Goal: Task Accomplishment & Management: Manage account settings

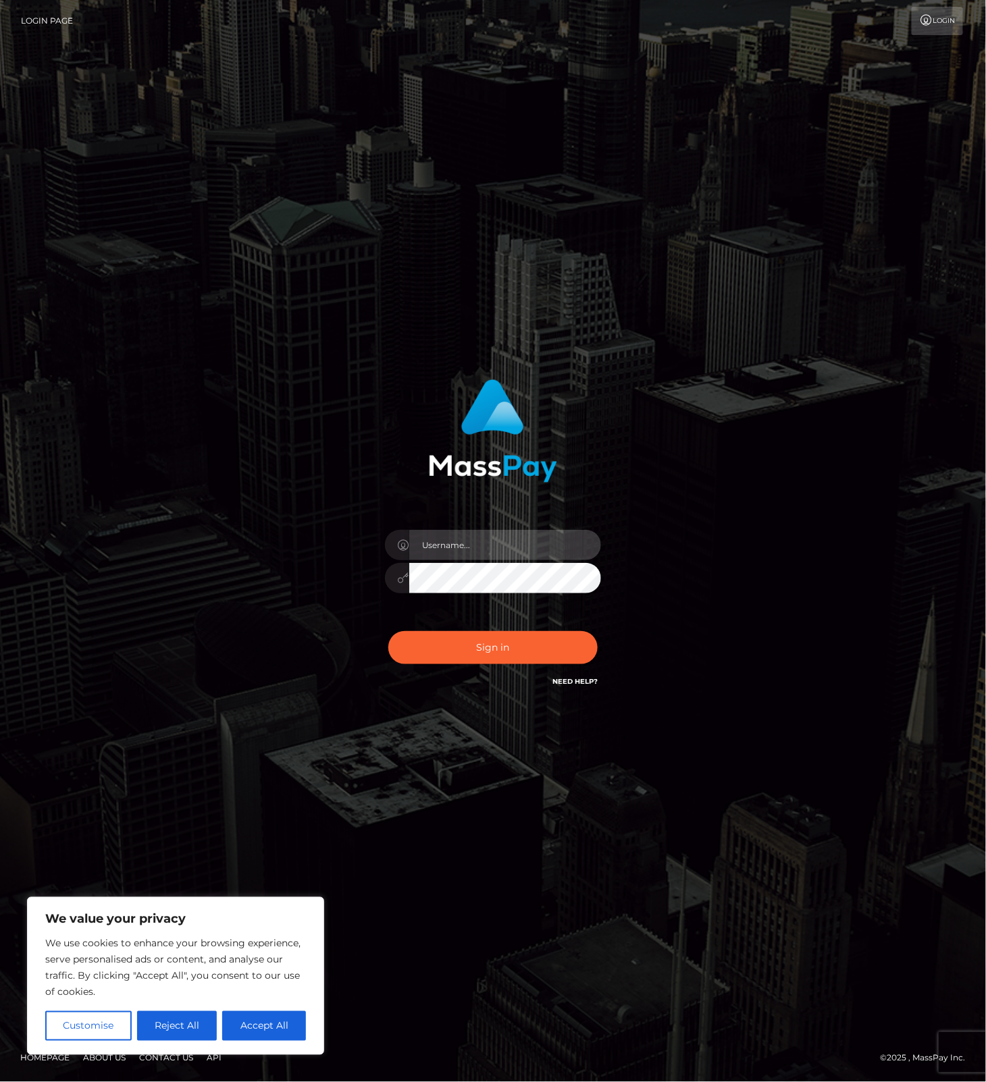
click at [531, 546] on input "text" at bounding box center [505, 545] width 192 height 30
click at [0, 1082] on com-1password-button at bounding box center [0, 1082] width 0 height 0
click at [195, 1029] on button "Reject All" at bounding box center [177, 1026] width 80 height 30
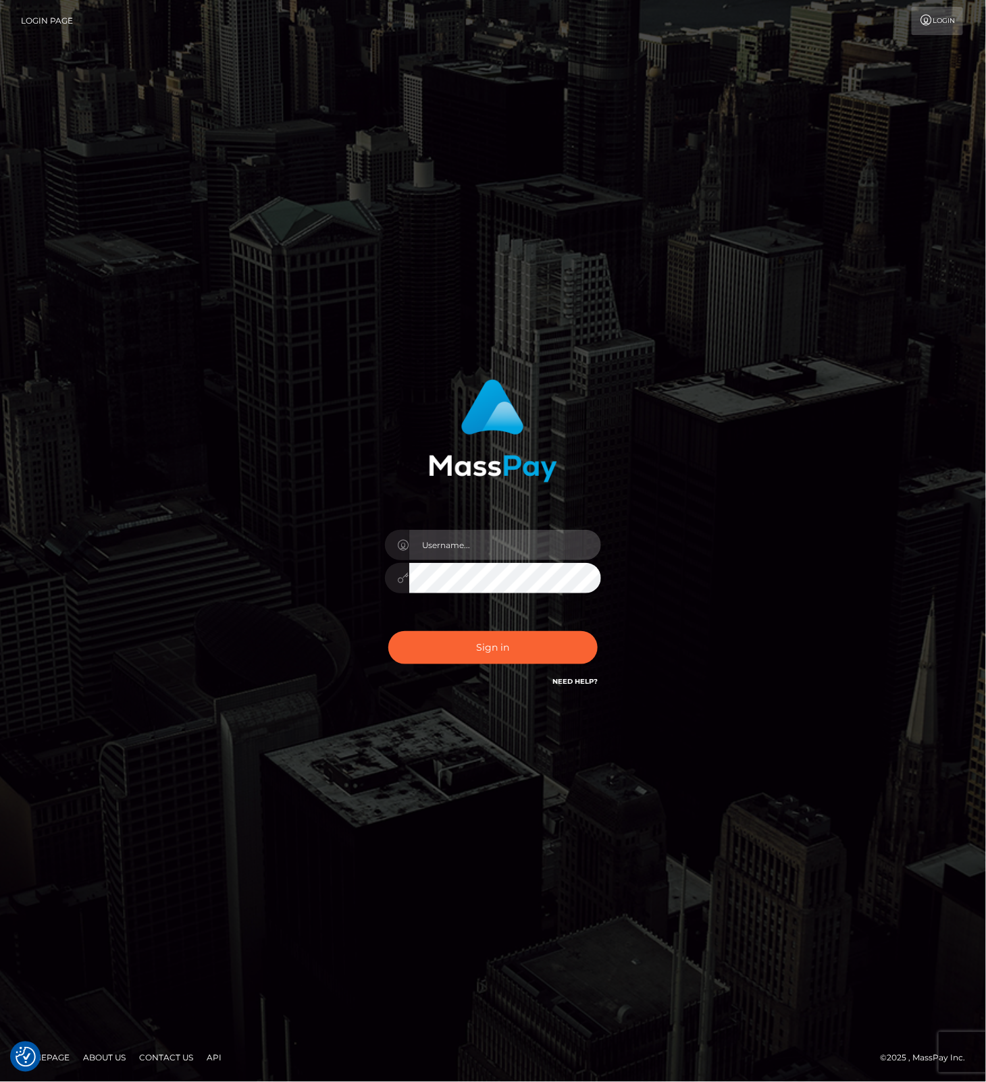
drag, startPoint x: 532, startPoint y: 543, endPoint x: 566, endPoint y: 545, distance: 34.5
click at [533, 543] on input "text" at bounding box center [505, 545] width 192 height 30
type input "leslie.throne"
click at [479, 650] on button "Sign in" at bounding box center [492, 647] width 209 height 33
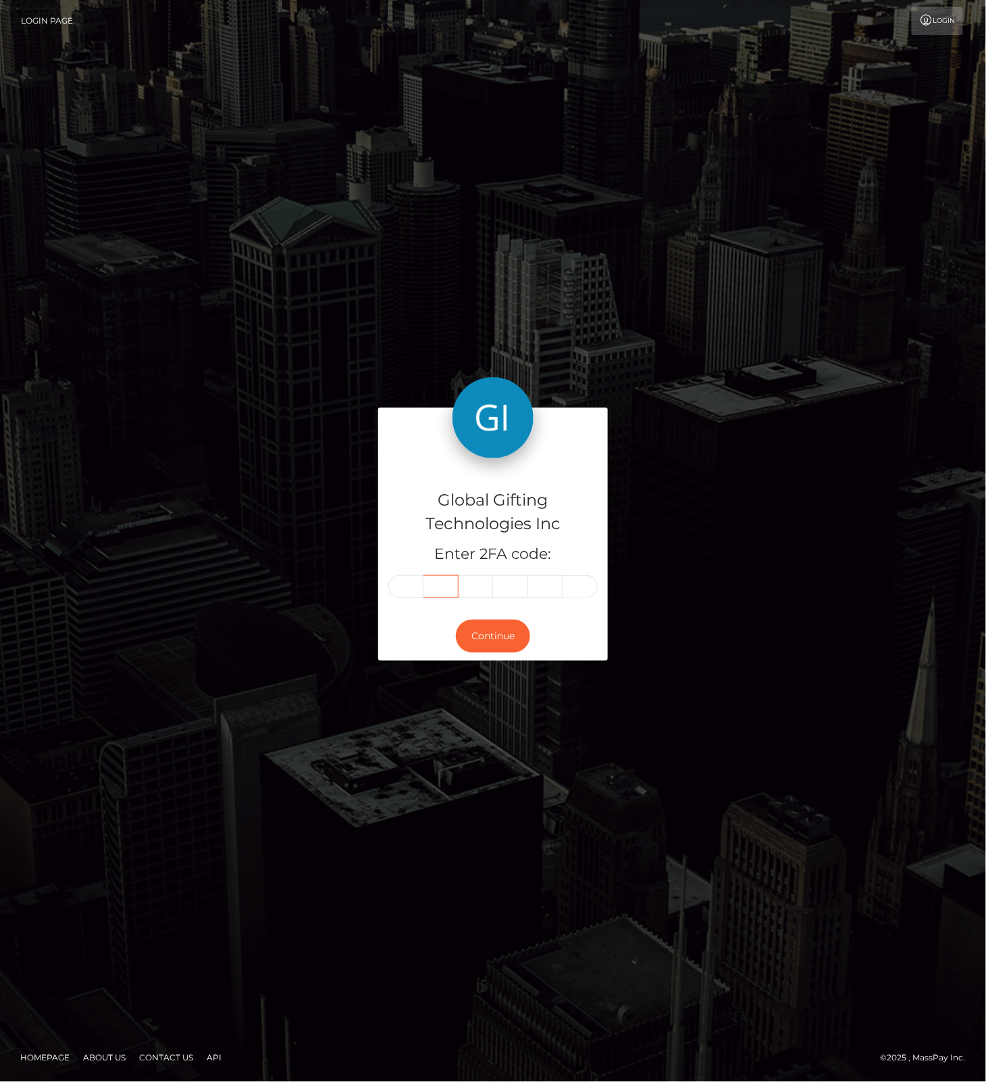
type input "3"
type input "9"
type input "8"
type input "9"
type input "0"
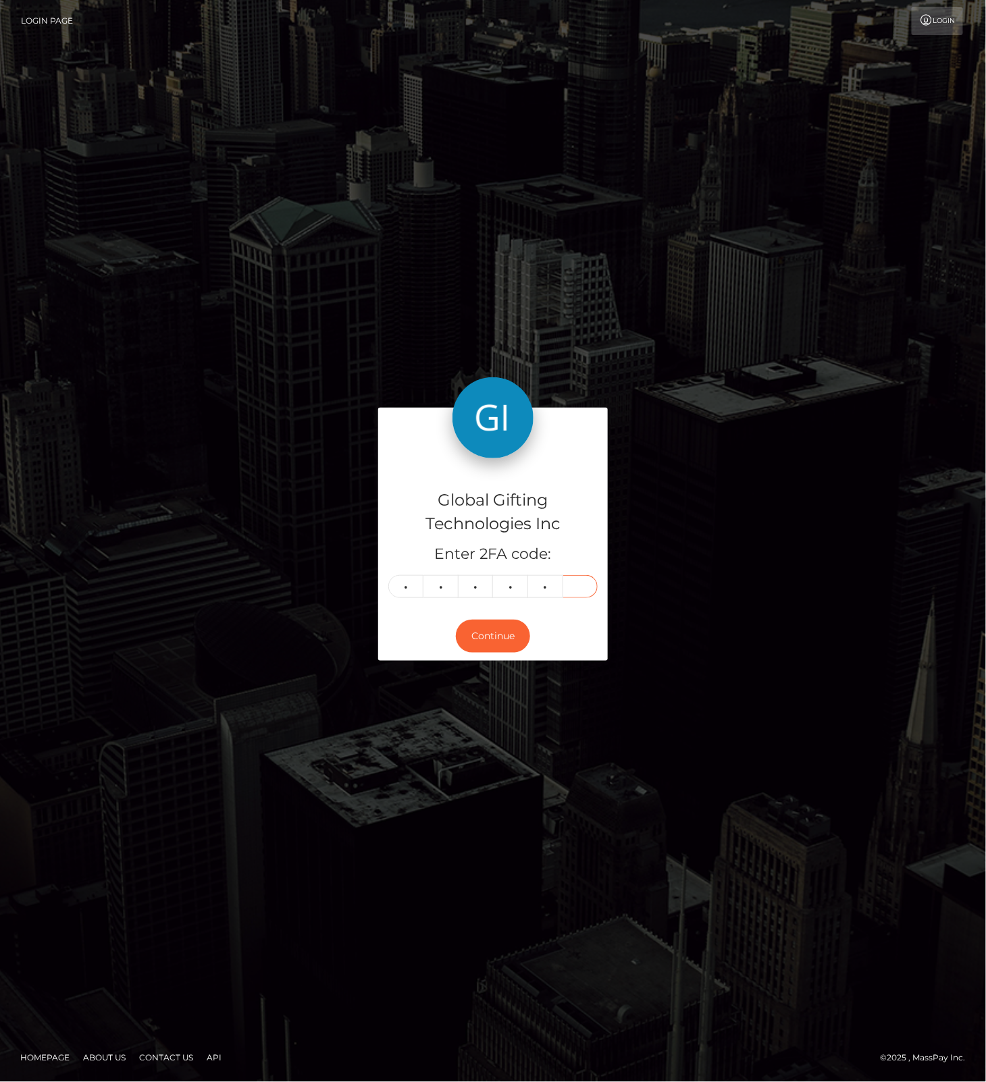
type input "2"
click at [496, 631] on button "Continue" at bounding box center [493, 636] width 74 height 33
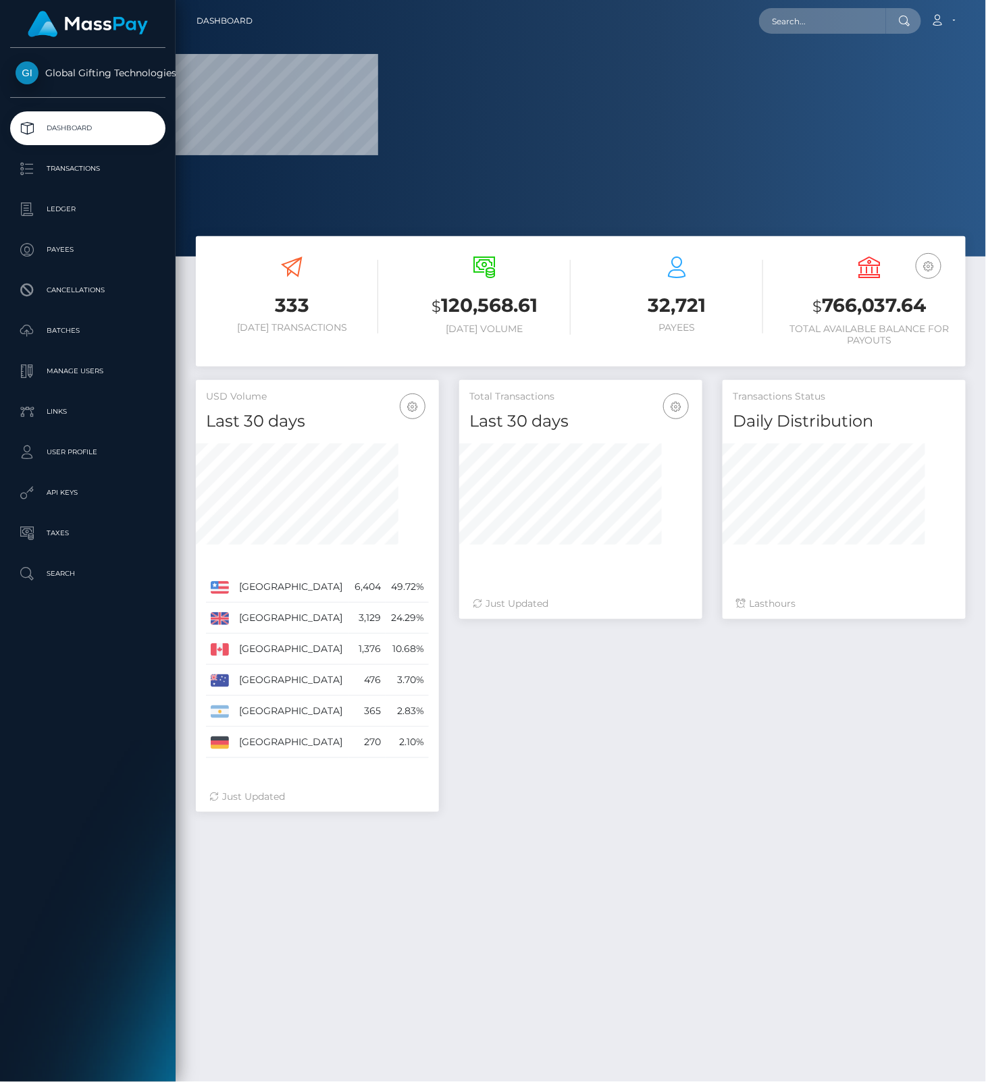
drag, startPoint x: 717, startPoint y: 119, endPoint x: 710, endPoint y: 124, distance: 8.8
click at [715, 119] on div at bounding box center [581, 128] width 810 height 257
click at [853, 24] on input "text" at bounding box center [822, 21] width 127 height 26
paste input "ucehVbsvZwO2ilyc0wUCusF281B3"
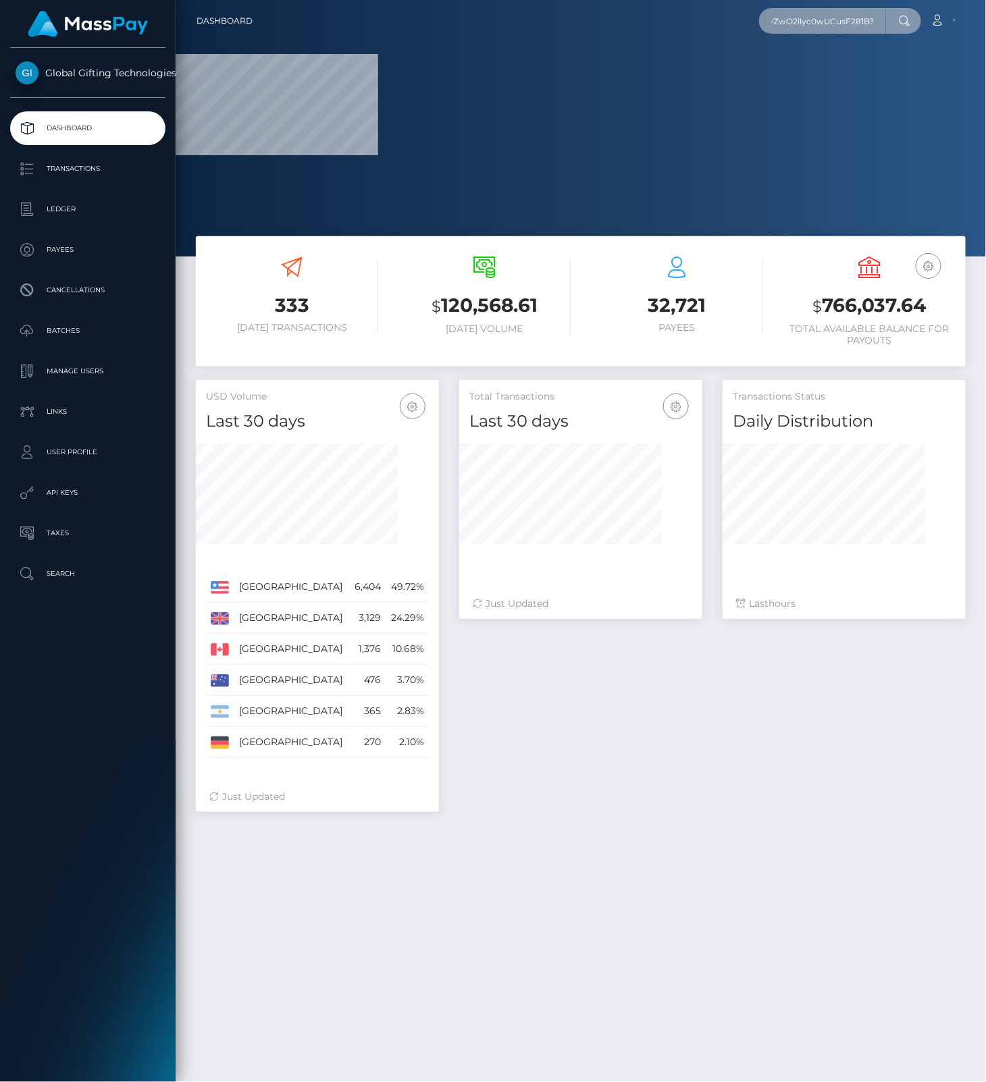
type input "ucehVbsvZwO2ilyc0wUCusF281B3"
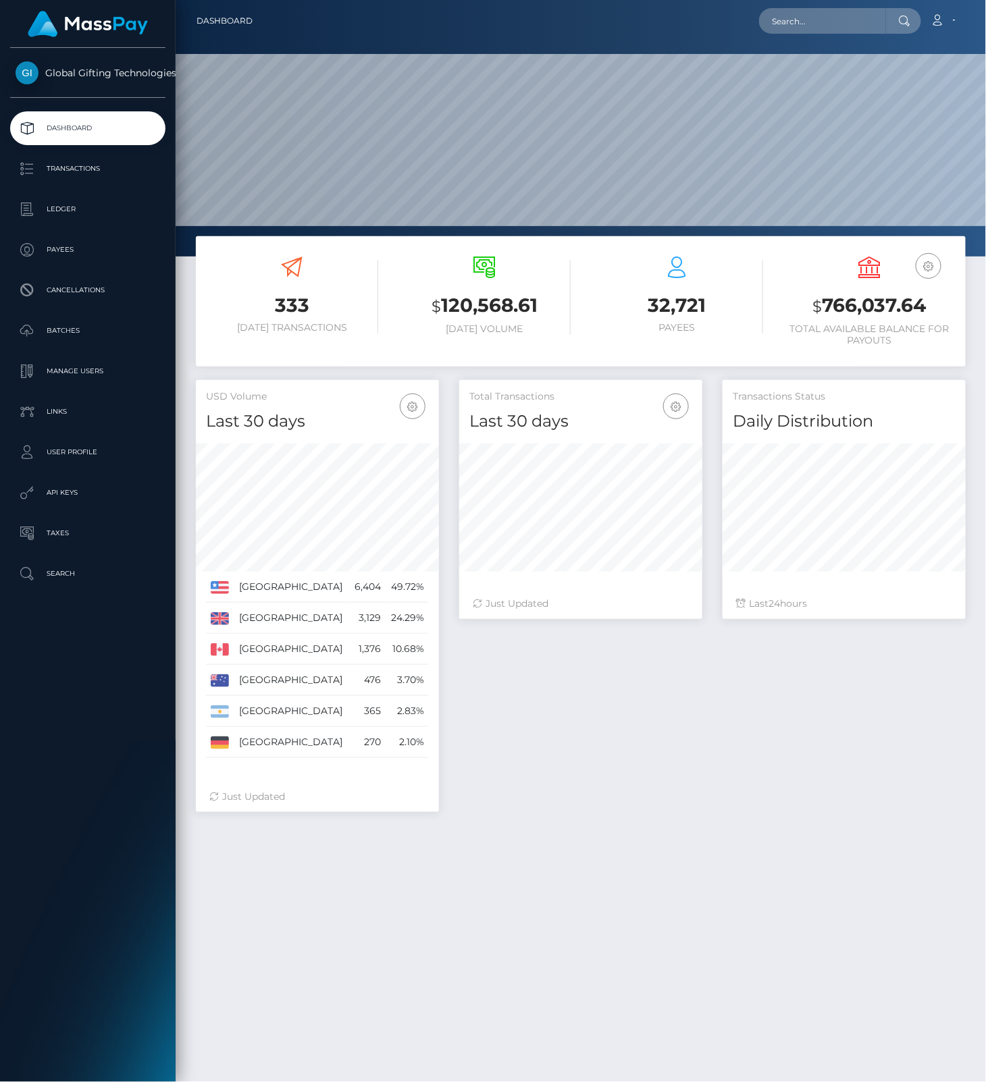
scroll to position [239, 242]
click at [818, 27] on input "text" at bounding box center [822, 21] width 127 height 26
paste input "ucehVbsvZwO2ilyc0wUCusF281B3"
type input "ucehVbsvZwO2ilyc0wUCusF281B3"
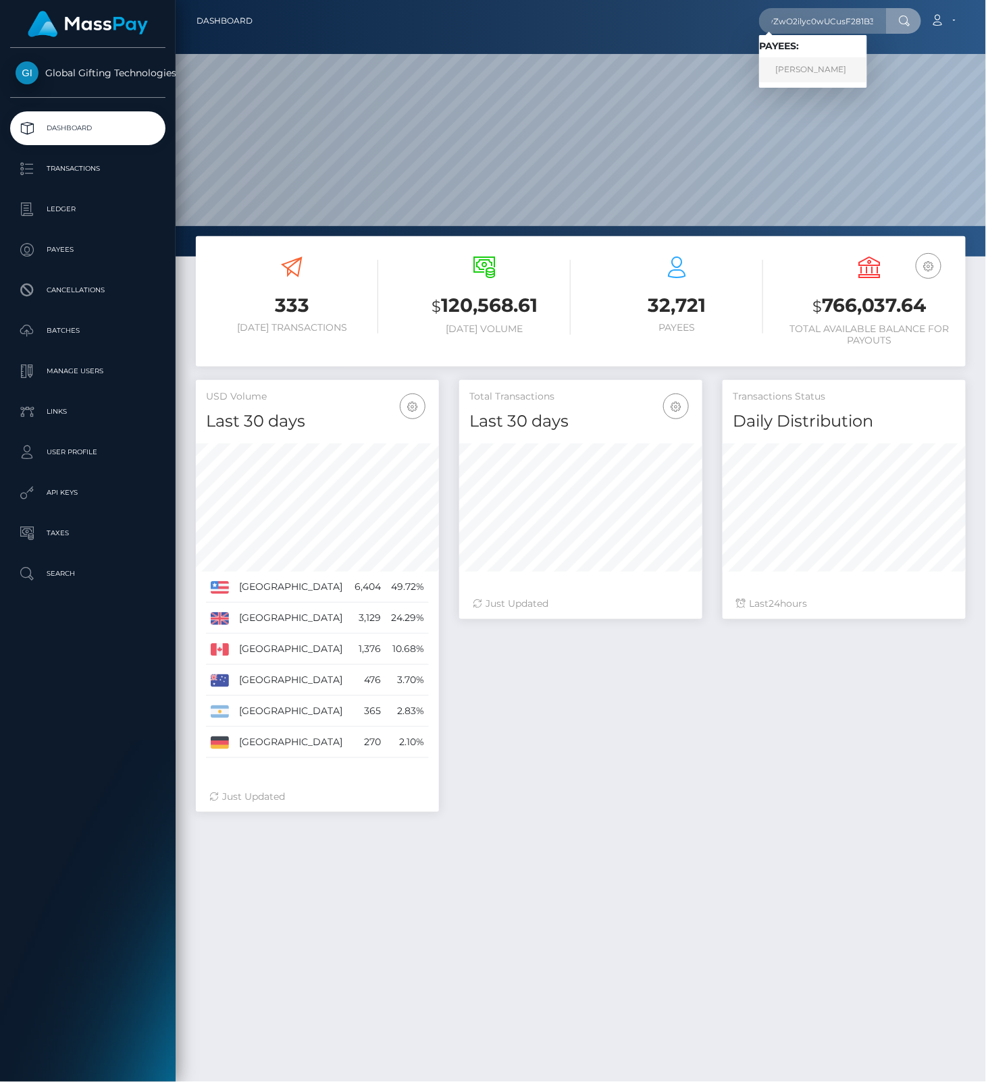
click at [790, 71] on link "Patrick Adrian" at bounding box center [813, 69] width 108 height 25
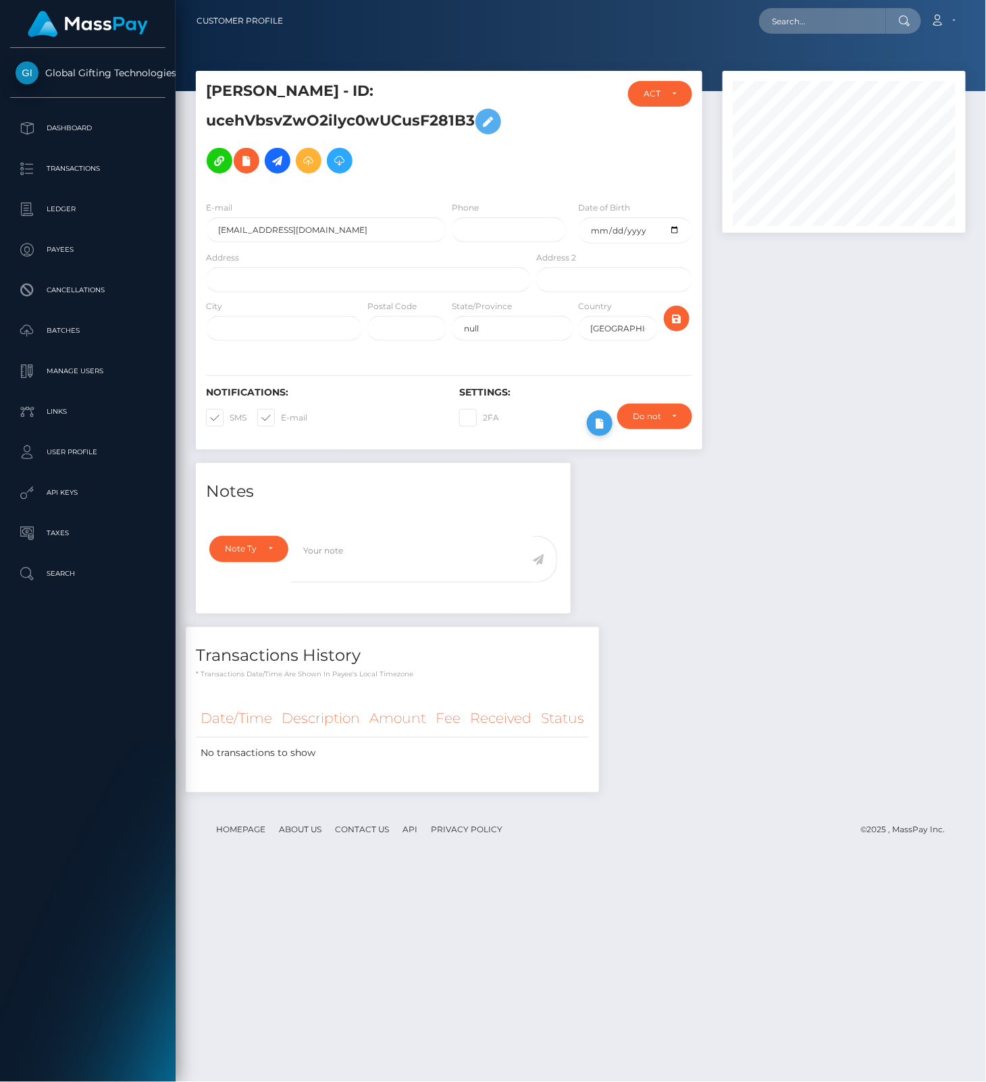
scroll to position [162, 242]
